Goal: Task Accomplishment & Management: Manage account settings

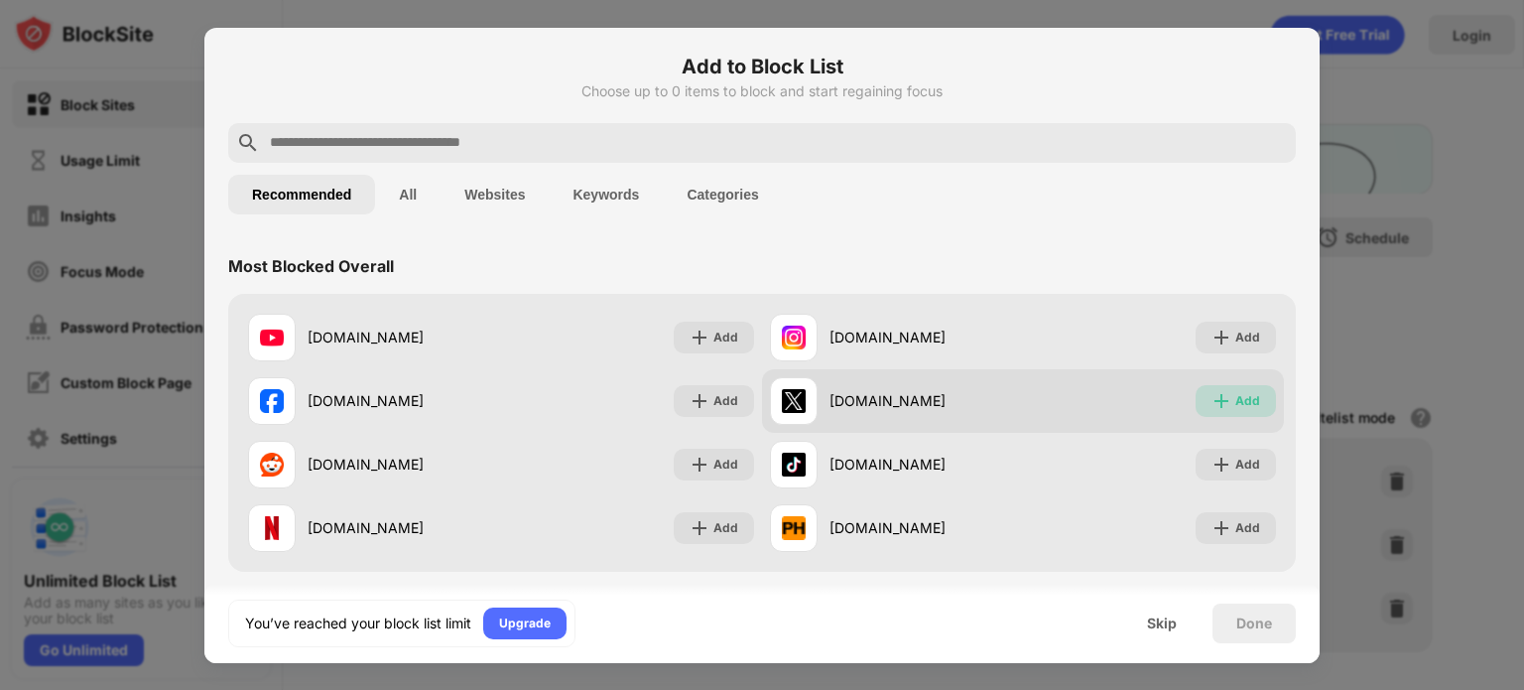
click at [1235, 397] on div "Add" at bounding box center [1247, 401] width 25 height 20
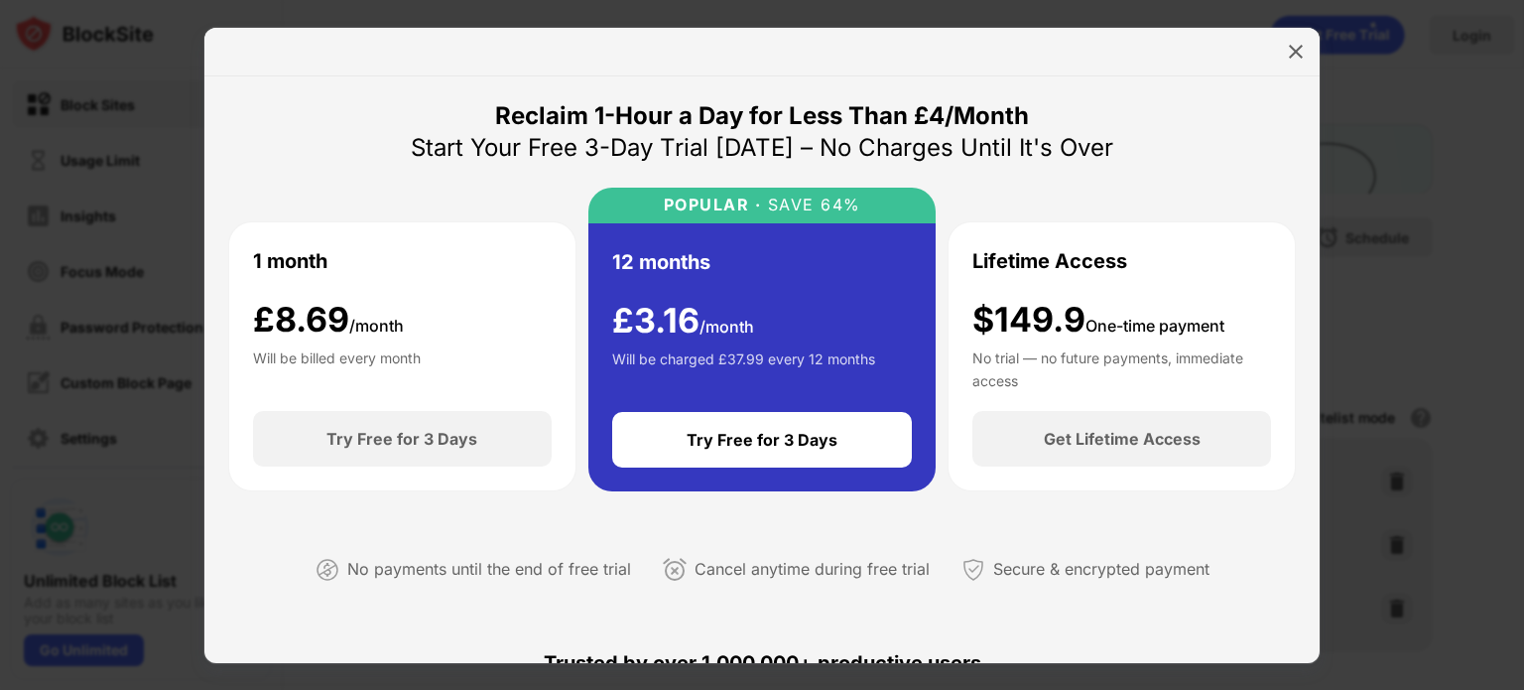
click at [1074, 66] on div at bounding box center [761, 52] width 1115 height 49
click at [1302, 36] on div at bounding box center [1296, 52] width 32 height 32
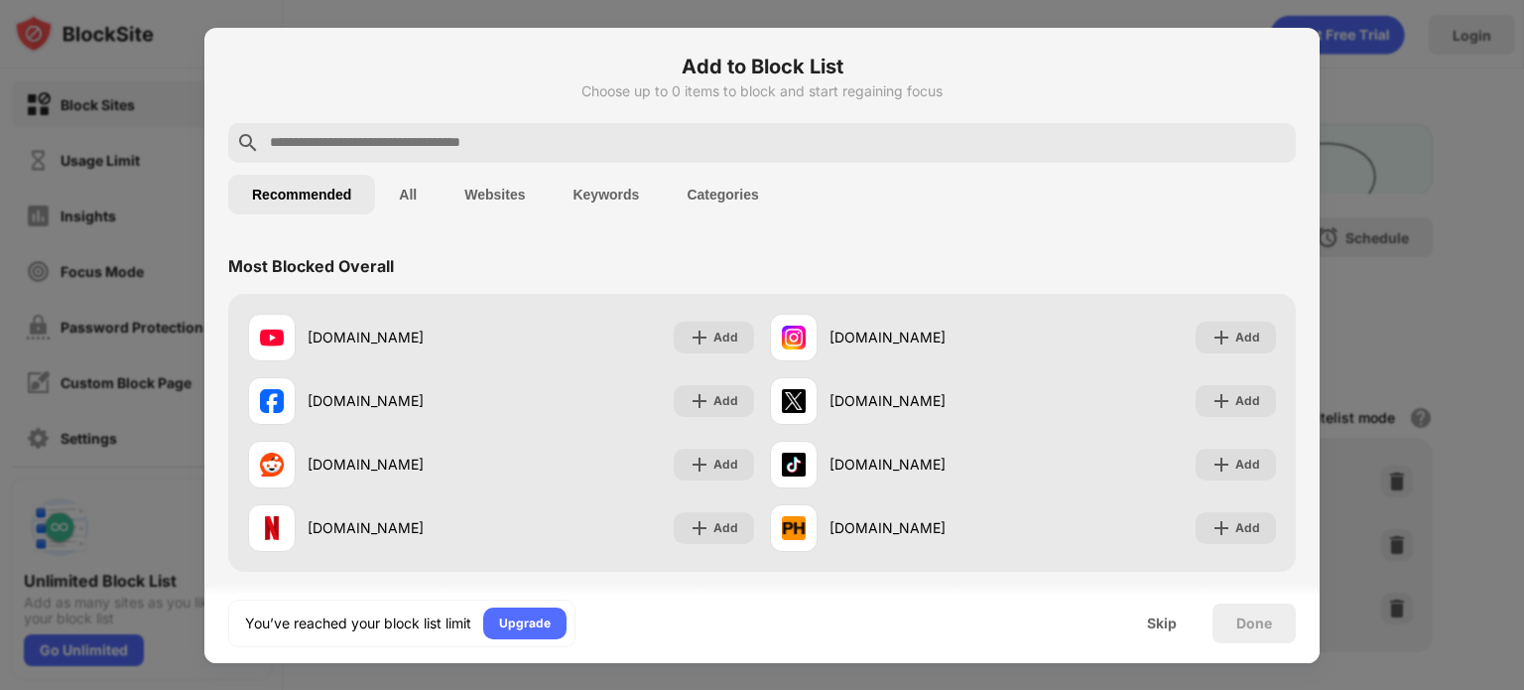
click at [1327, 219] on div at bounding box center [762, 345] width 1524 height 690
click at [1175, 615] on div "Skip" at bounding box center [1162, 623] width 30 height 16
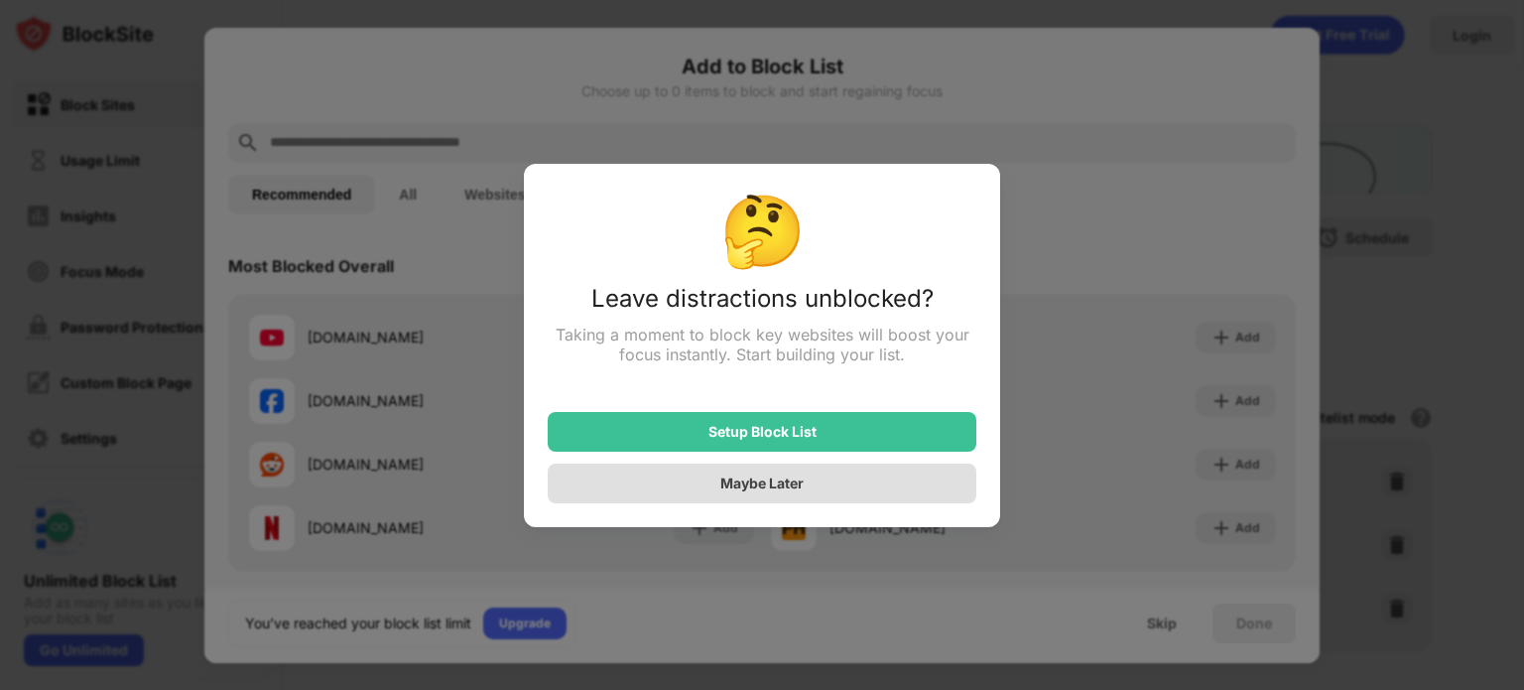
click at [846, 477] on div "Maybe Later" at bounding box center [762, 483] width 429 height 40
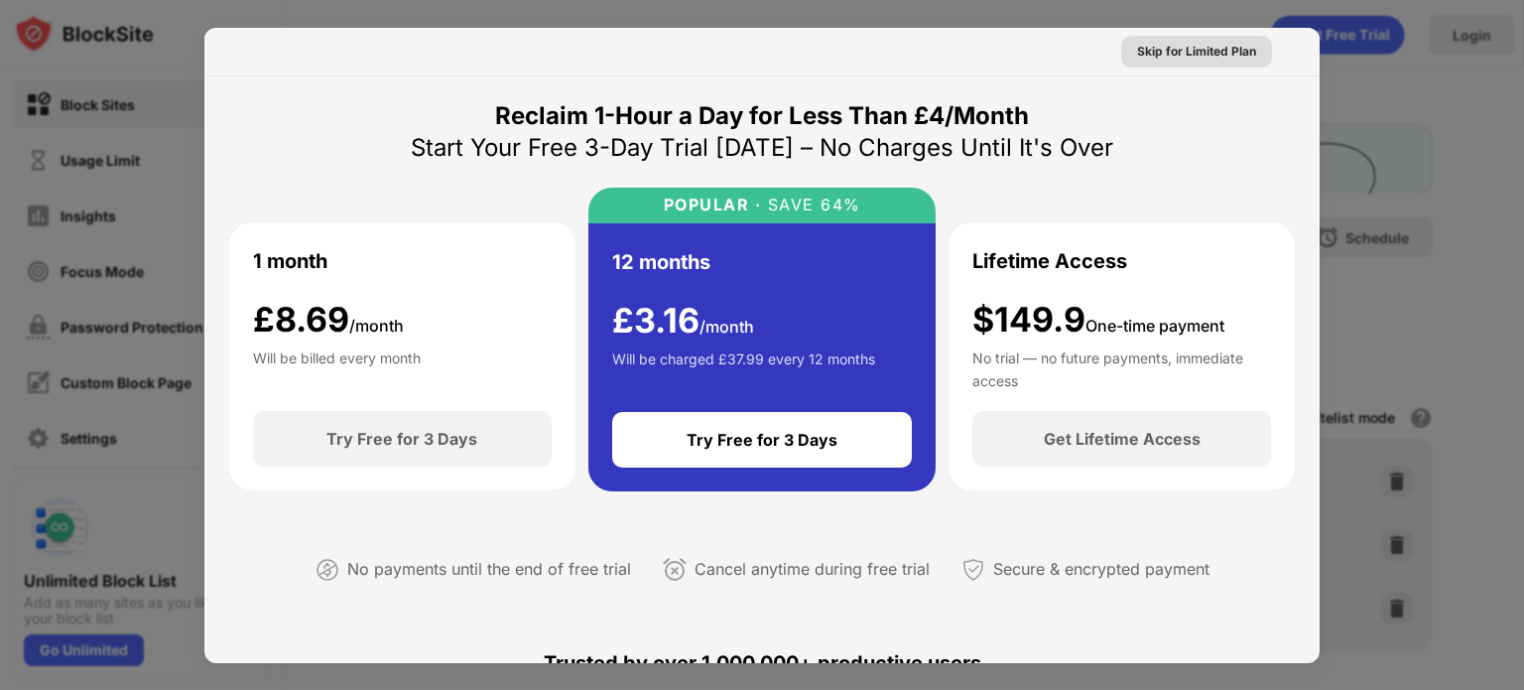
click at [1217, 55] on div "Skip for Limited Plan" at bounding box center [1196, 52] width 119 height 20
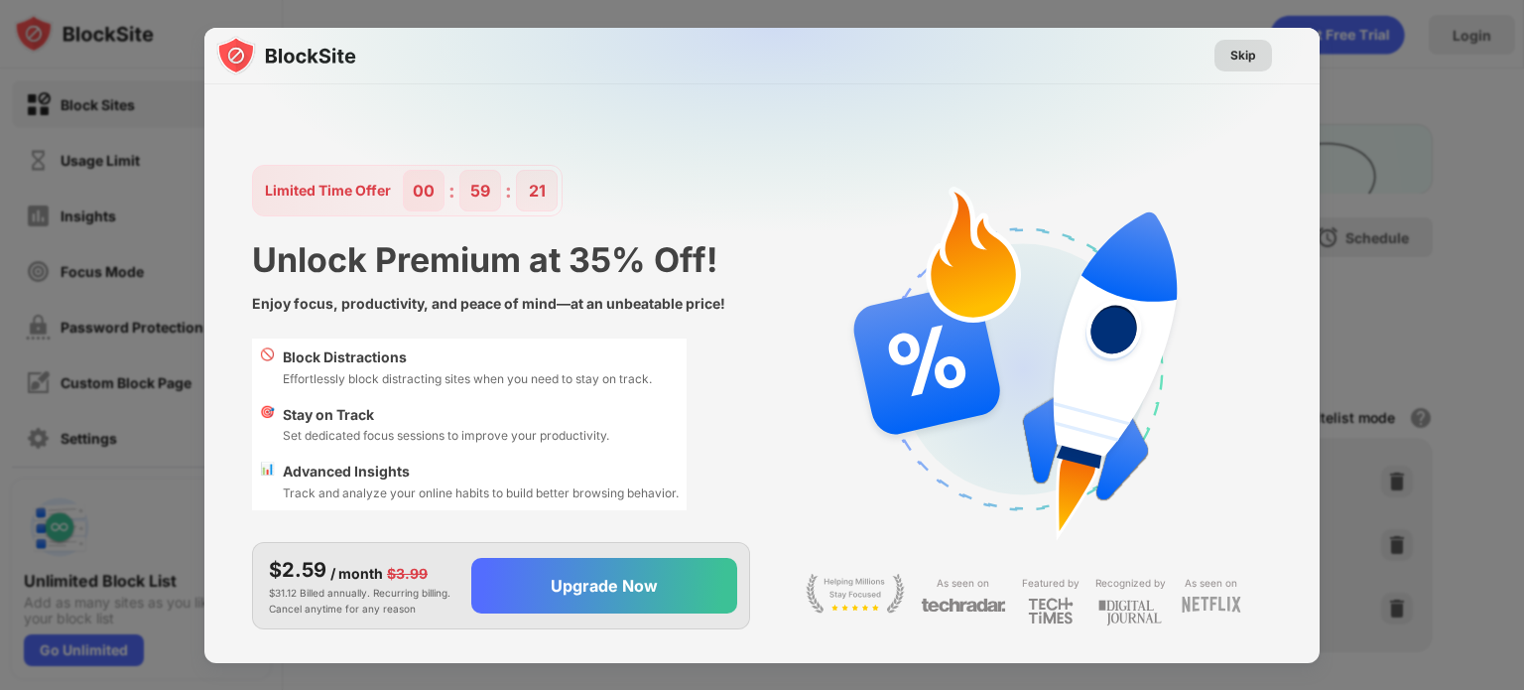
click at [1226, 55] on div "Skip" at bounding box center [1243, 56] width 58 height 32
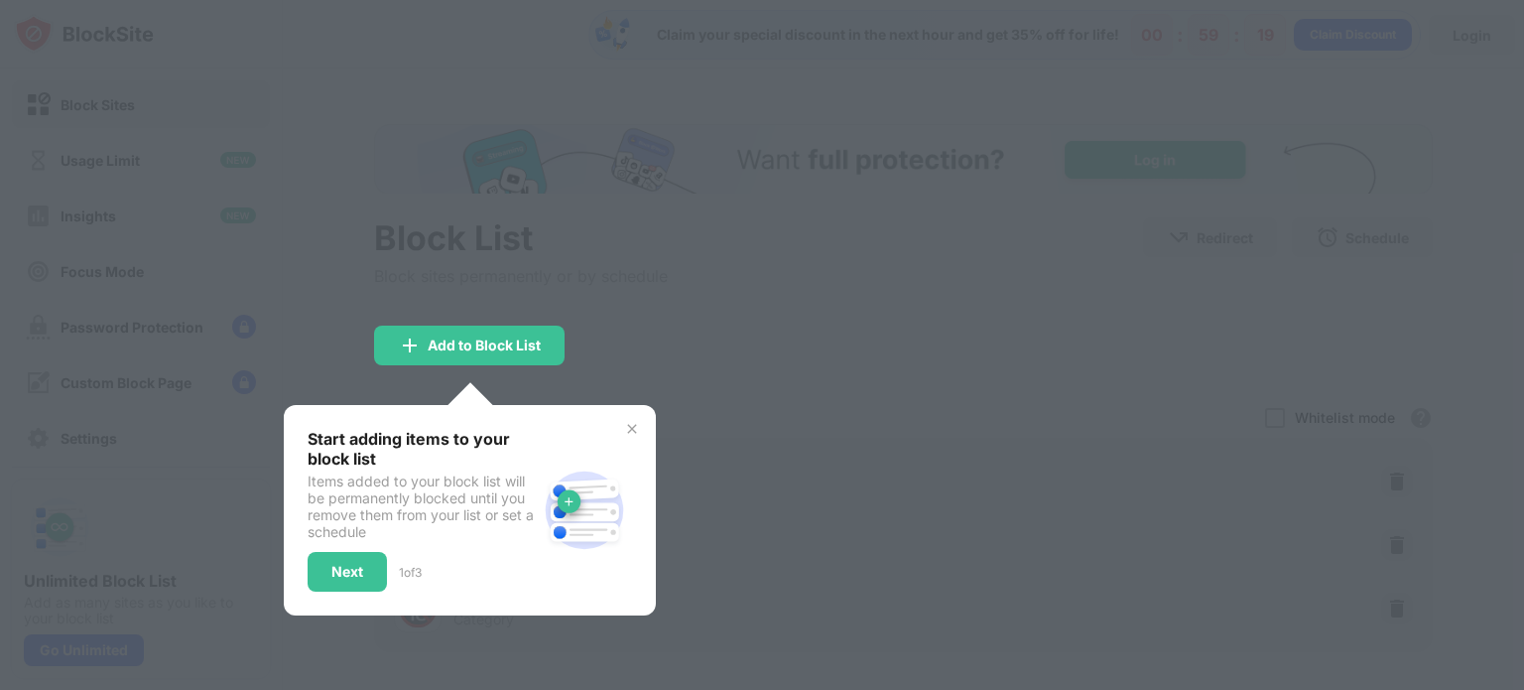
click at [356, 414] on div "Start adding items to your block list Items added to your block list will be pe…" at bounding box center [470, 510] width 372 height 210
click at [625, 423] on img at bounding box center [632, 429] width 16 height 16
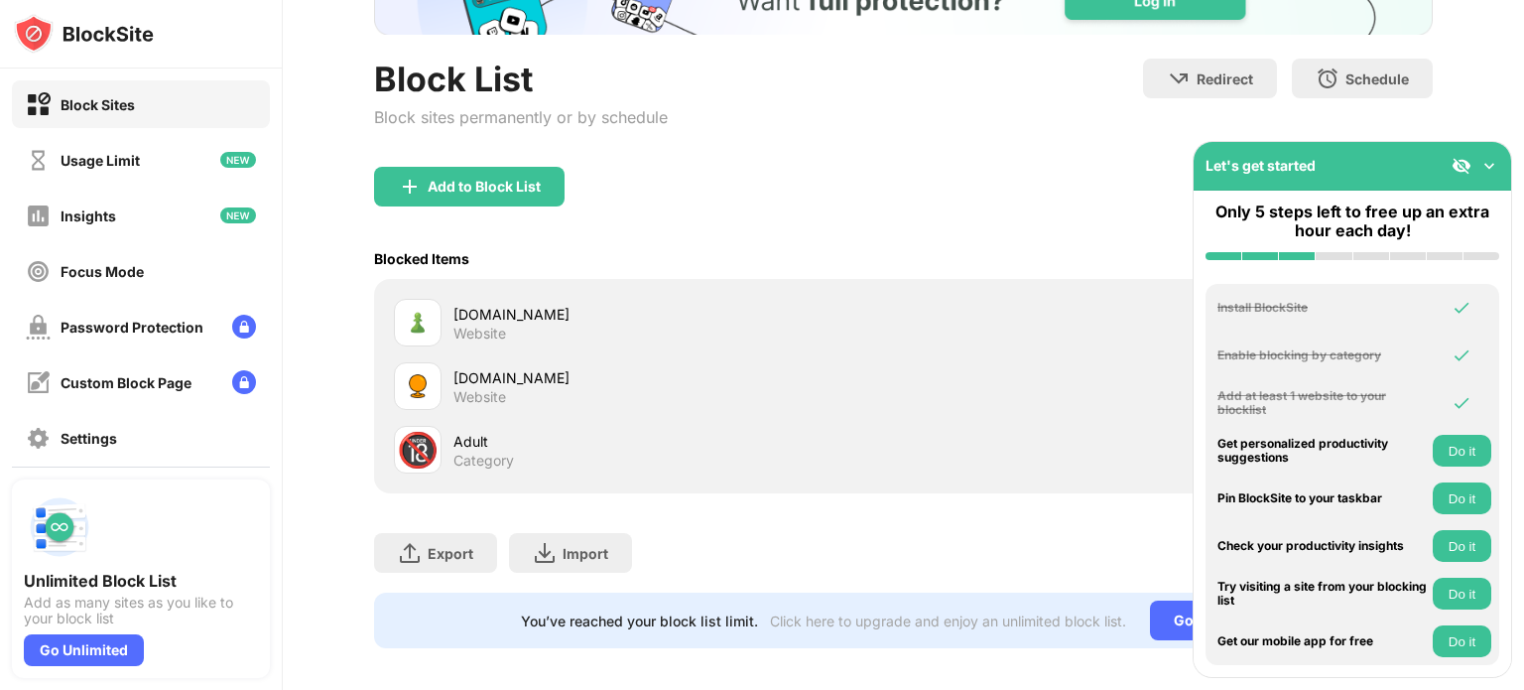
scroll to position [187, 0]
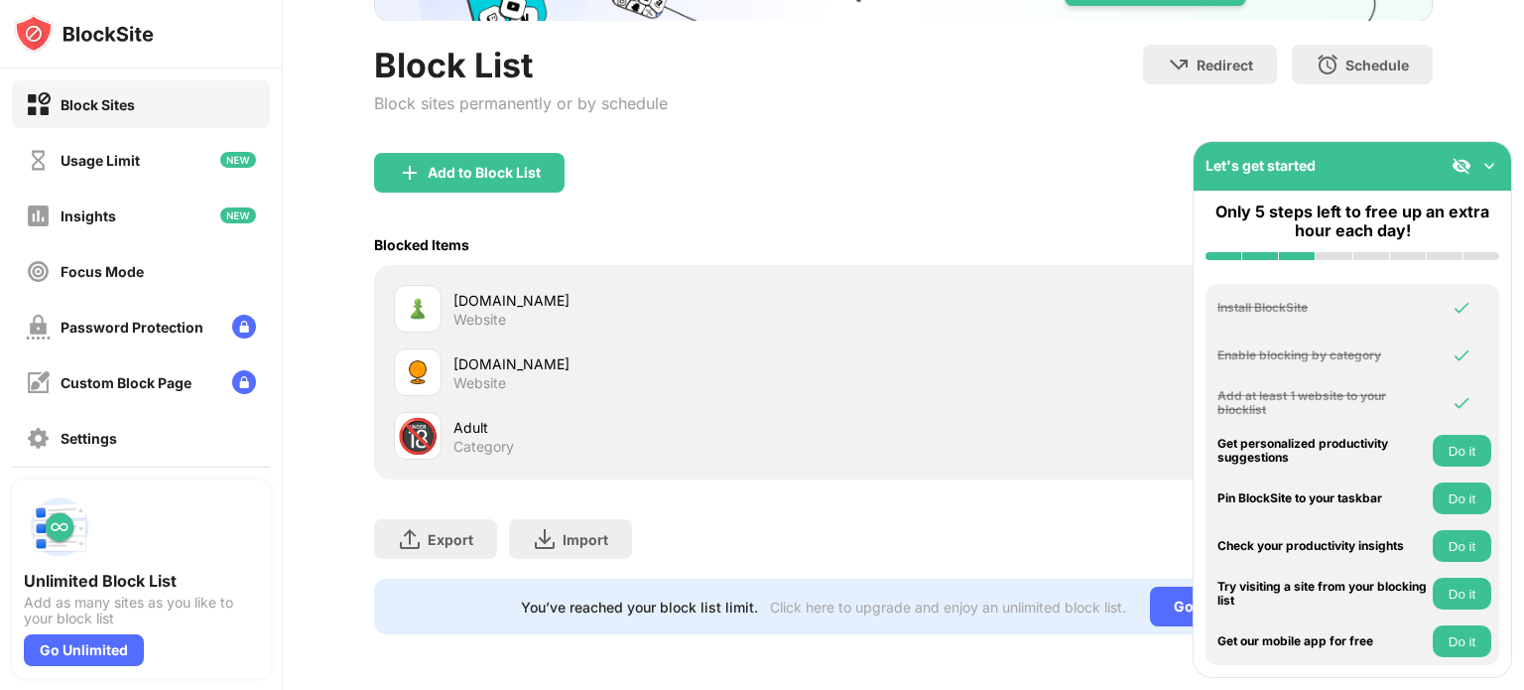
click at [1483, 172] on img at bounding box center [1489, 166] width 20 height 20
